Goal: Task Accomplishment & Management: Manage account settings

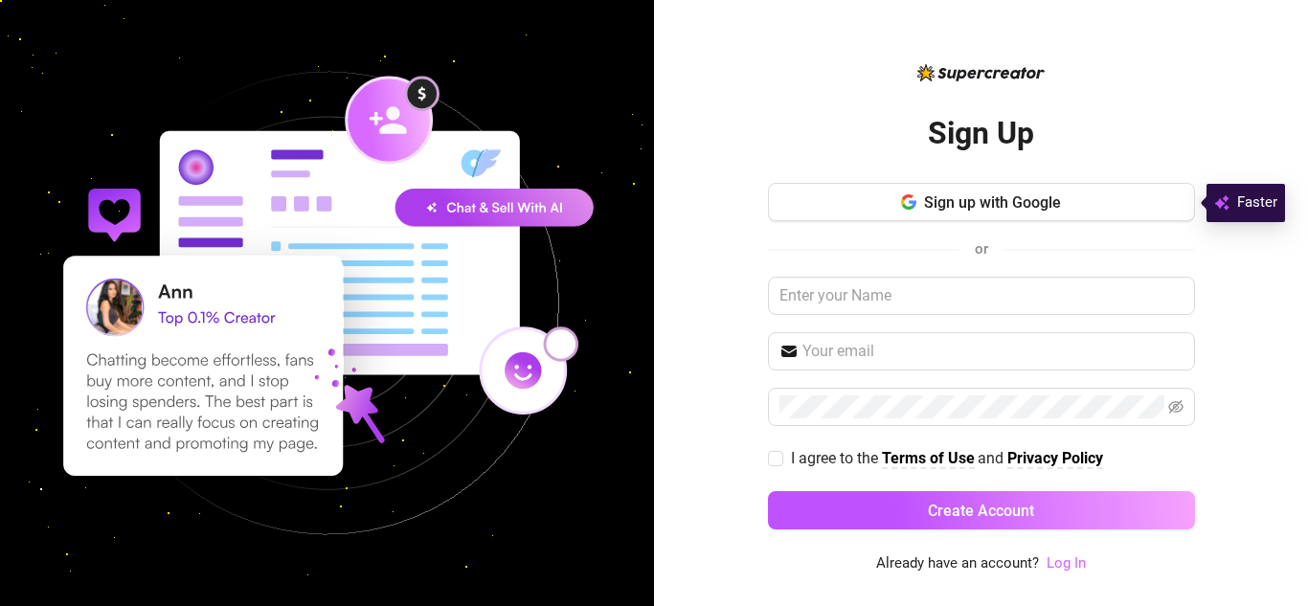
click at [1063, 561] on link "Log In" at bounding box center [1065, 562] width 39 height 17
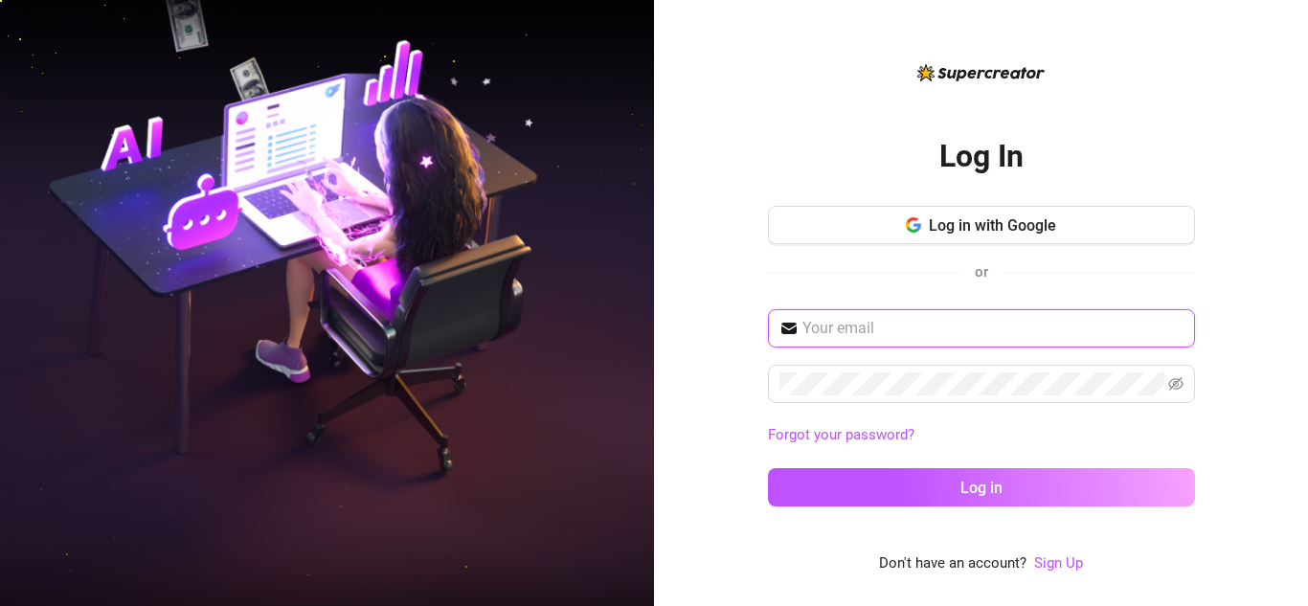
type input "[EMAIL_ADDRESS][DOMAIN_NAME]"
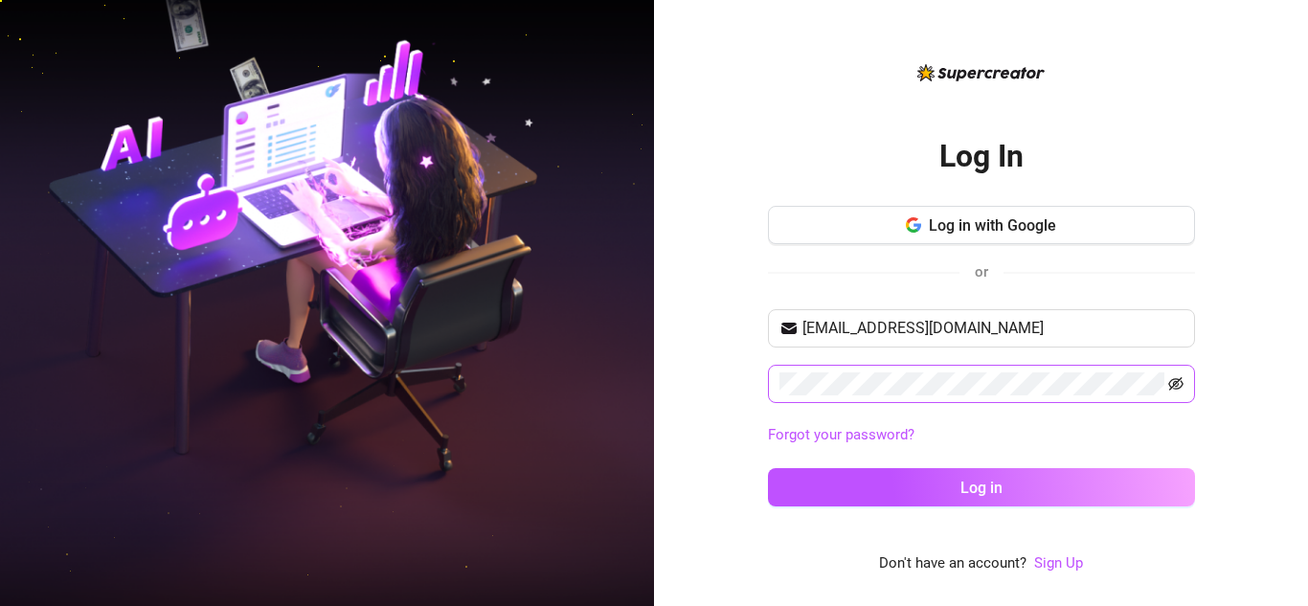
click at [1175, 389] on icon "eye-invisible" at bounding box center [1175, 383] width 15 height 13
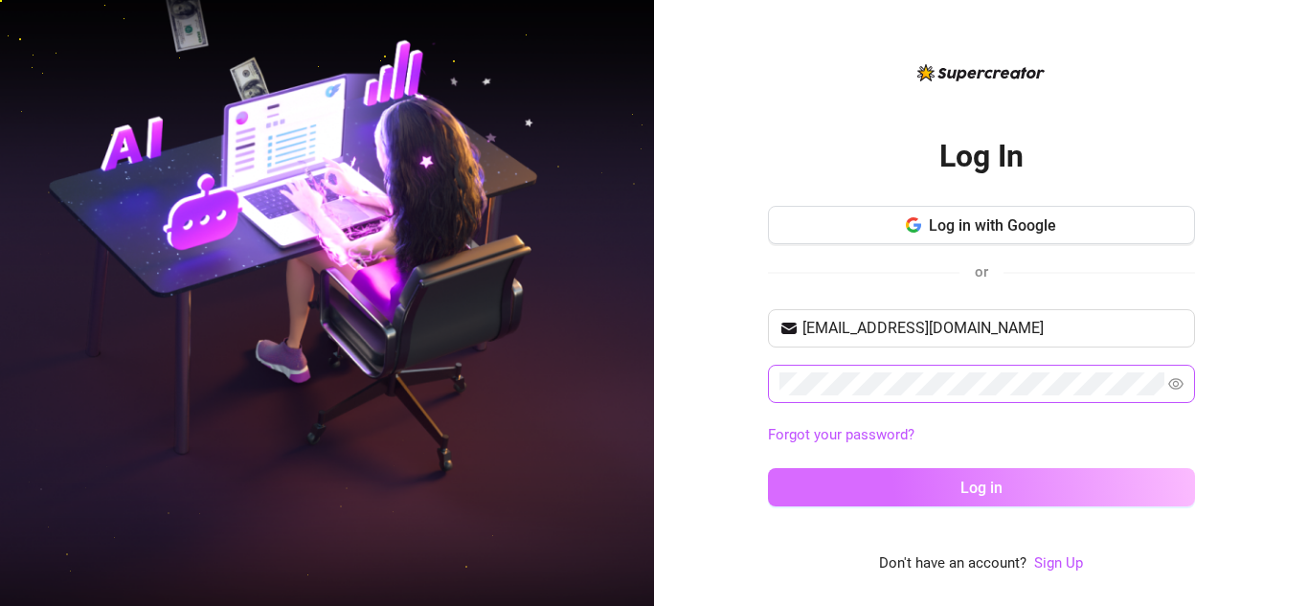
click at [988, 492] on span "Log in" at bounding box center [981, 488] width 42 height 18
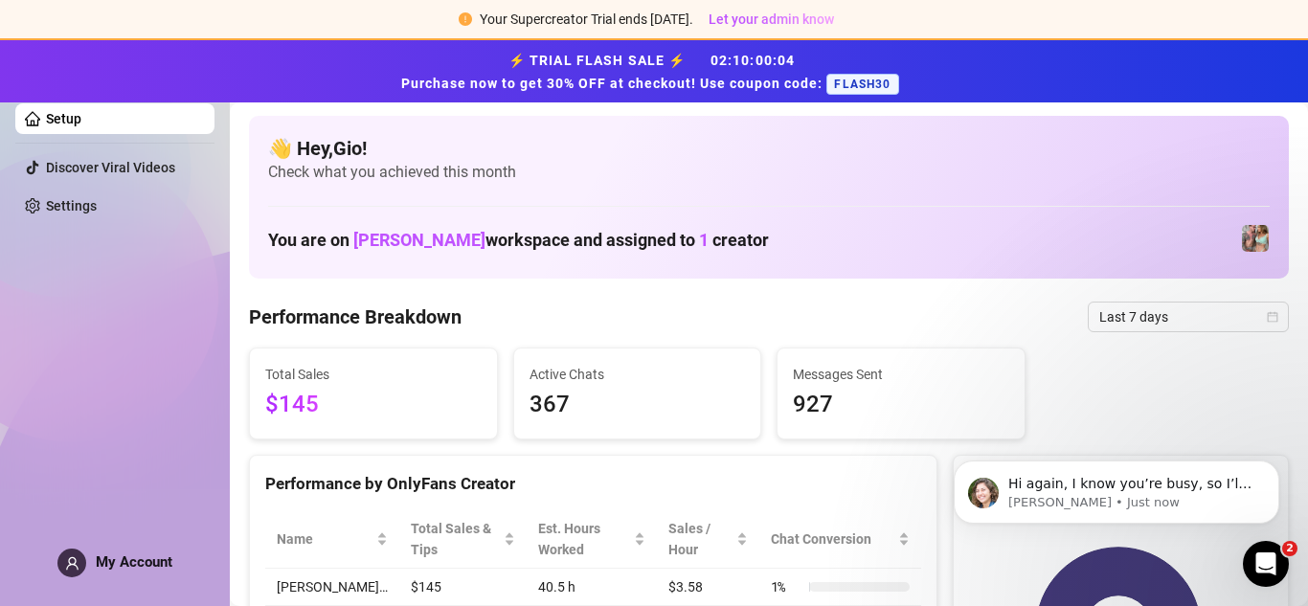
click at [0, 334] on aside "Setup Discover Viral Videos Settings My Account" at bounding box center [115, 303] width 230 height 606
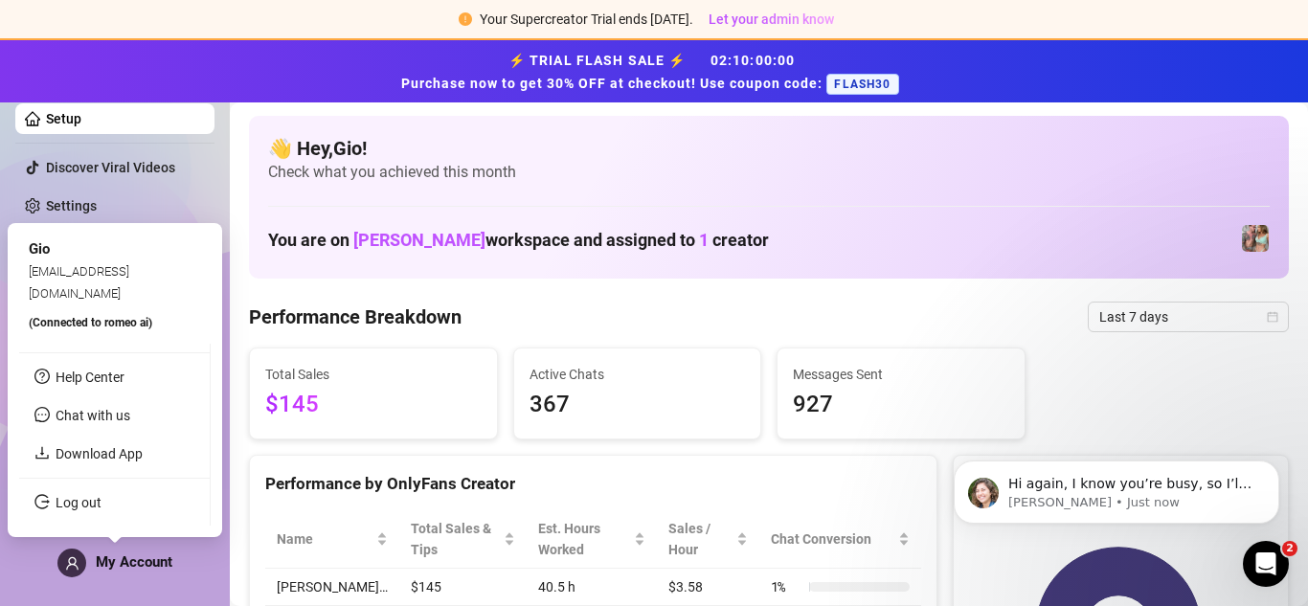
click at [66, 256] on div "Gio" at bounding box center [115, 249] width 172 height 23
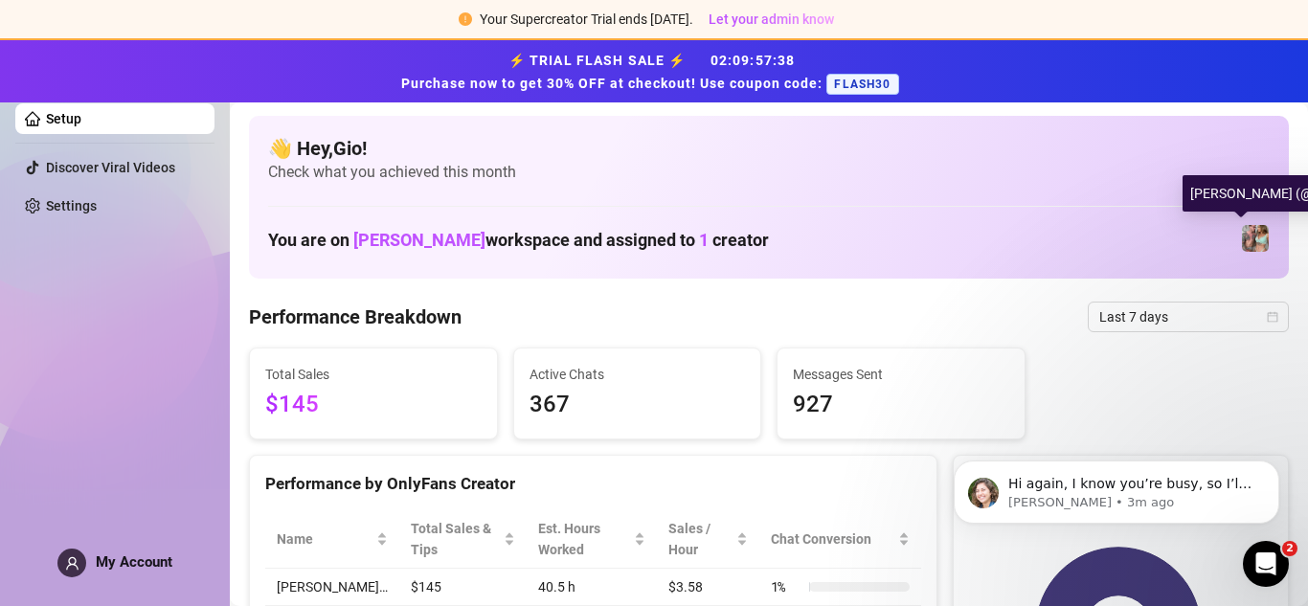
click at [1244, 239] on img at bounding box center [1255, 238] width 27 height 27
click at [1242, 236] on img at bounding box center [1255, 238] width 27 height 27
drag, startPoint x: 1104, startPoint y: 226, endPoint x: 1240, endPoint y: 236, distance: 136.3
click at [1240, 236] on div "You are on [PERSON_NAME] workspace and assigned to 1 creator" at bounding box center [768, 238] width 1001 height 41
click at [1243, 224] on span at bounding box center [1255, 238] width 29 height 29
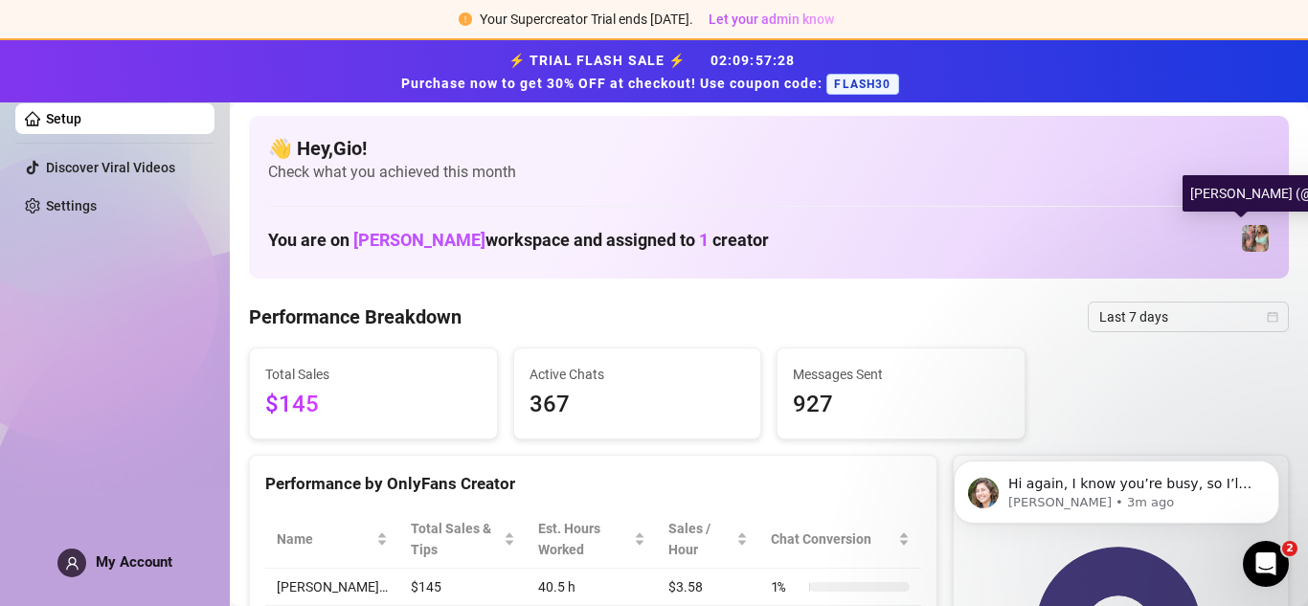
click at [1242, 234] on img at bounding box center [1255, 238] width 27 height 27
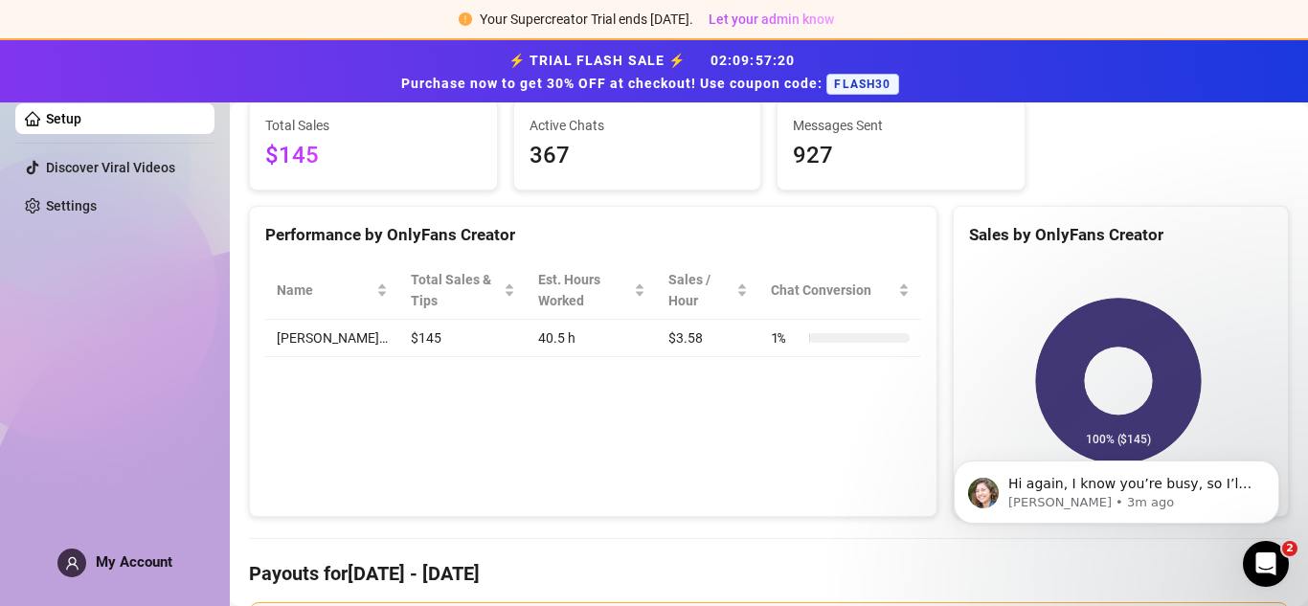
scroll to position [164, 0]
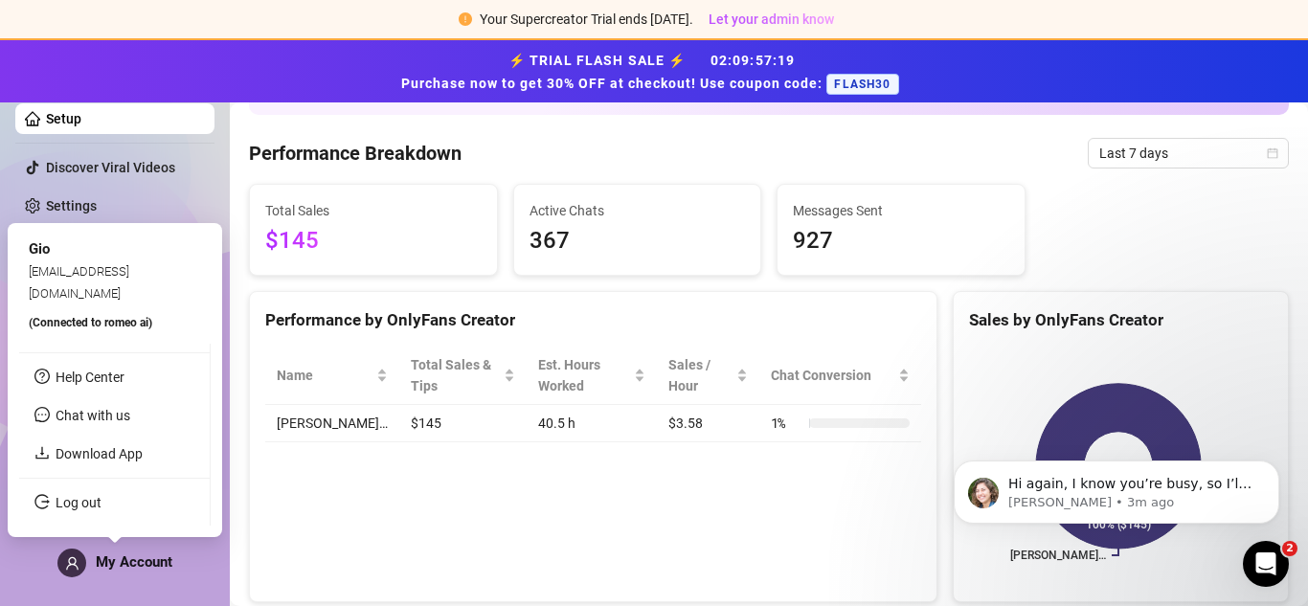
click at [141, 550] on div "My Account" at bounding box center [114, 563] width 115 height 29
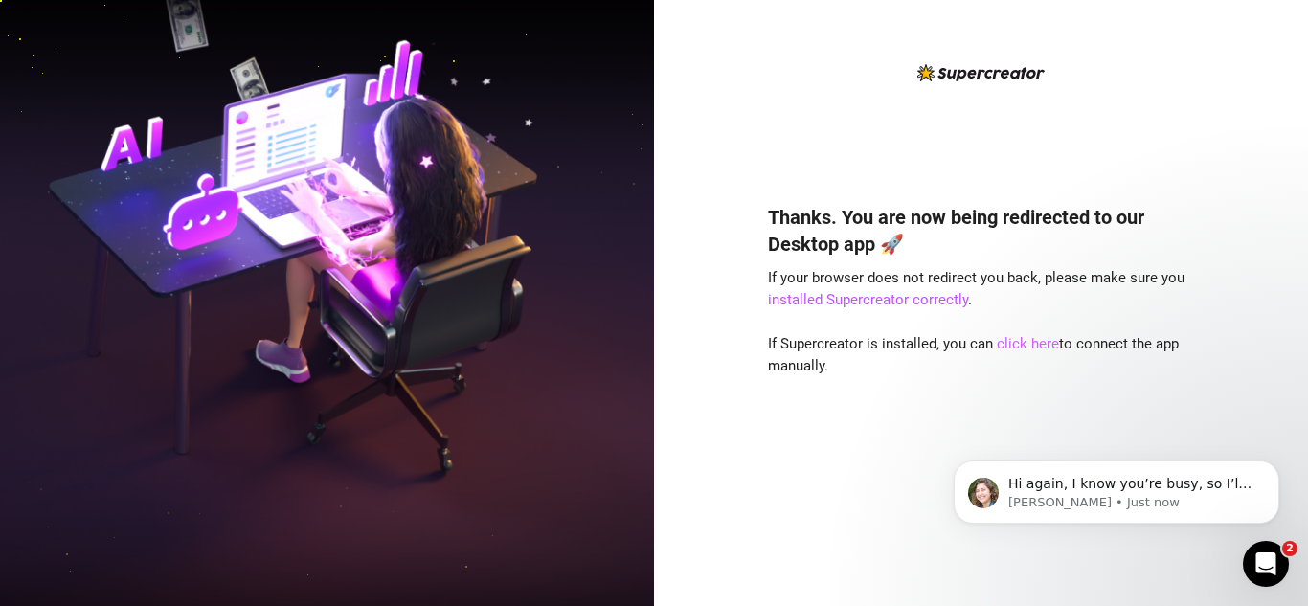
click at [1027, 342] on link "click here" at bounding box center [1028, 343] width 62 height 17
click at [1028, 344] on link "click here" at bounding box center [1028, 343] width 62 height 17
click at [1019, 343] on link "click here" at bounding box center [1028, 343] width 62 height 17
click at [1025, 339] on link "click here" at bounding box center [1028, 343] width 62 height 17
click at [1017, 347] on link "click here" at bounding box center [1028, 343] width 62 height 17
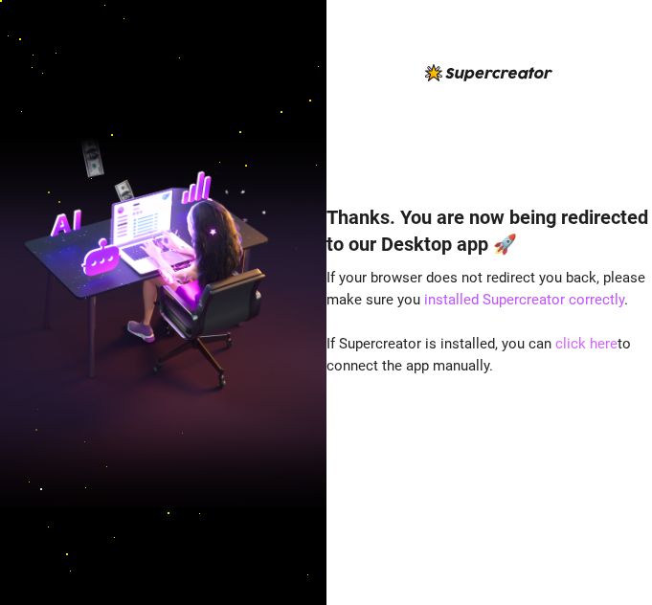
click at [586, 346] on link "click here" at bounding box center [586, 343] width 62 height 17
click at [581, 342] on link "click here" at bounding box center [586, 343] width 62 height 17
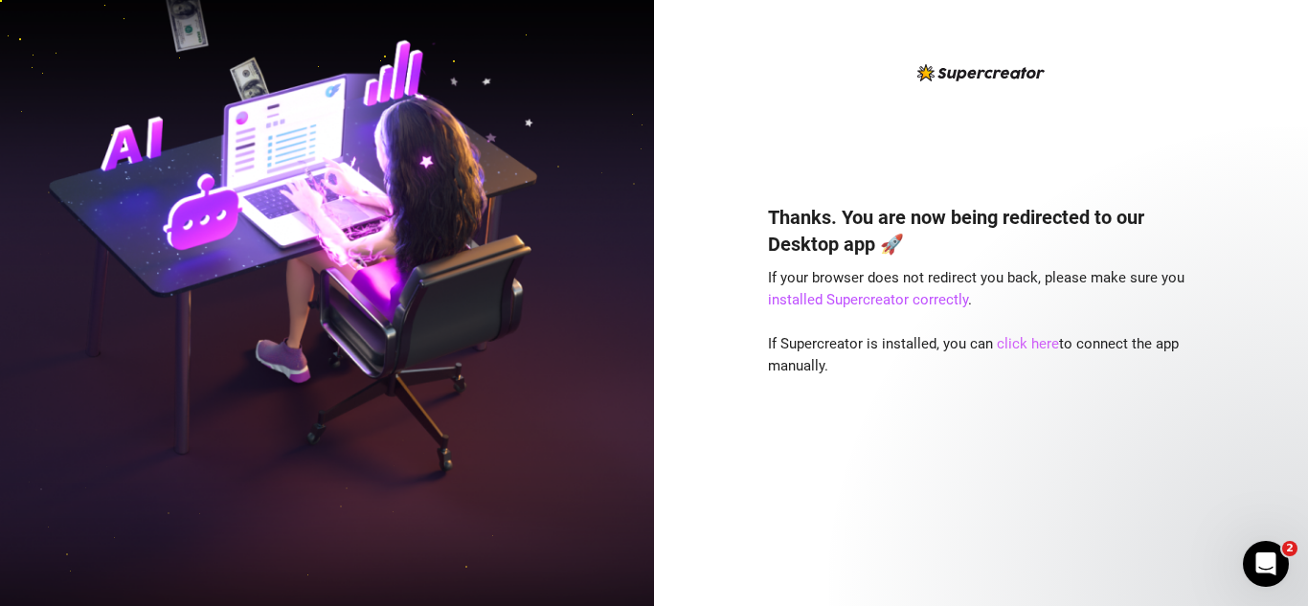
click at [1027, 343] on link "click here" at bounding box center [1028, 343] width 62 height 17
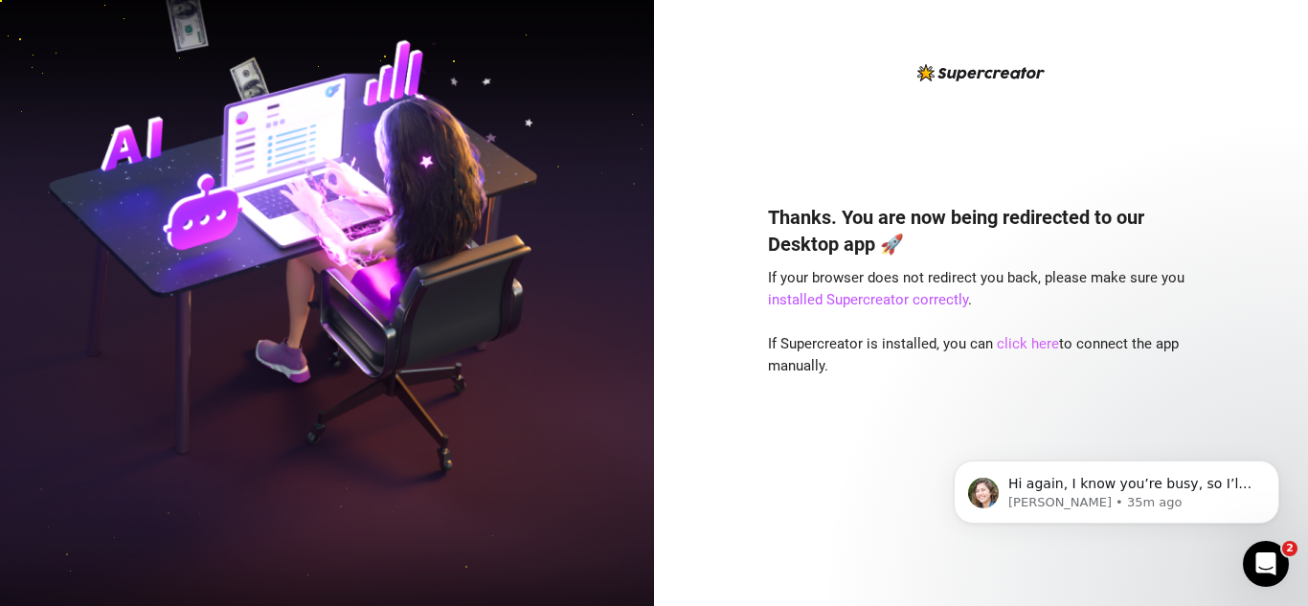
click at [1027, 342] on link "click here" at bounding box center [1028, 343] width 62 height 17
drag, startPoint x: 1006, startPoint y: 342, endPoint x: 1002, endPoint y: 371, distance: 29.9
click at [1006, 342] on link "click here" at bounding box center [1028, 343] width 62 height 17
click at [1019, 346] on link "click here" at bounding box center [1028, 343] width 62 height 17
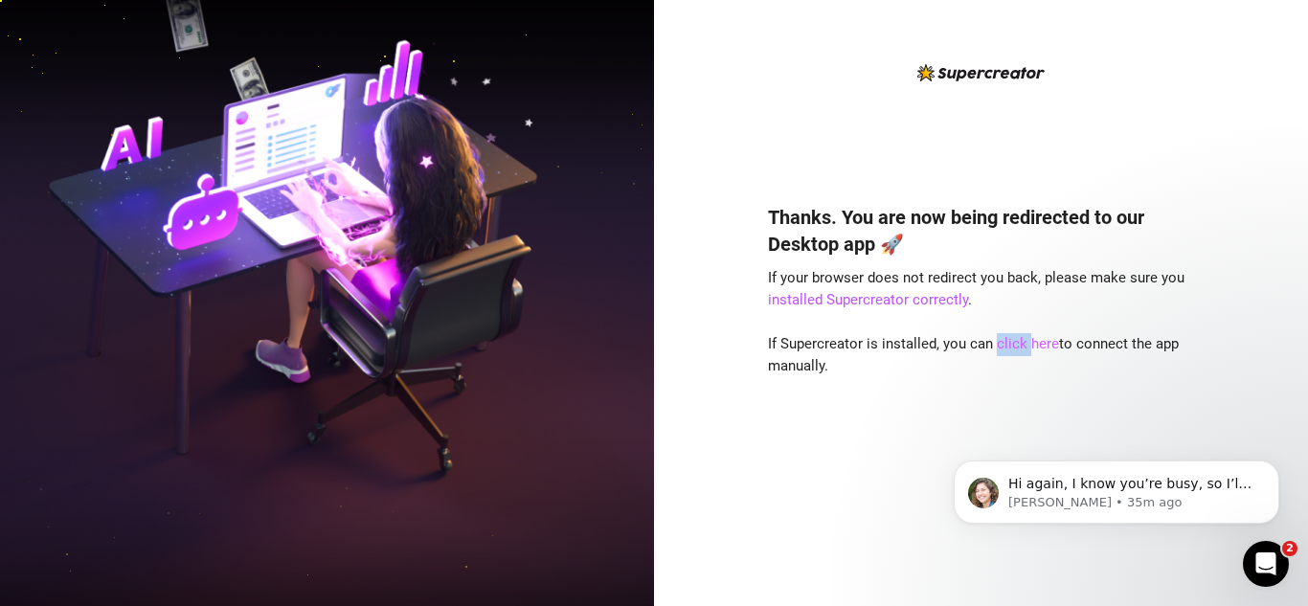
drag, startPoint x: 1029, startPoint y: 341, endPoint x: 1018, endPoint y: 341, distance: 11.5
click at [1029, 341] on link "click here" at bounding box center [1028, 343] width 62 height 17
